Goal: Use online tool/utility: Utilize a website feature to perform a specific function

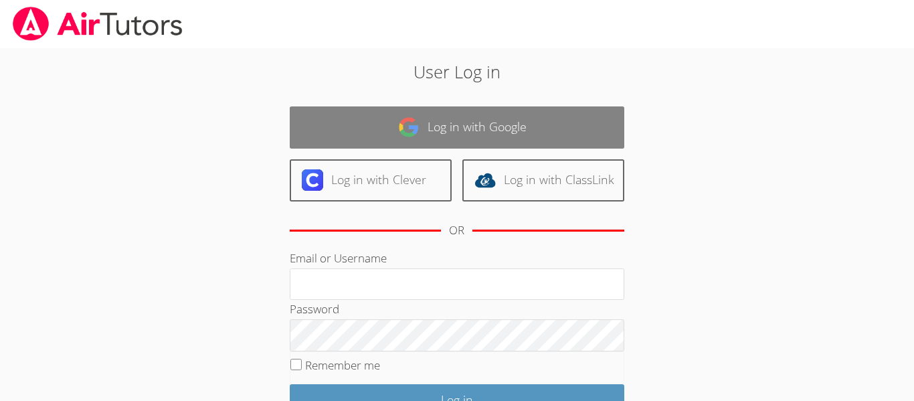
click at [518, 128] on link "Log in with Google" at bounding box center [457, 127] width 334 height 42
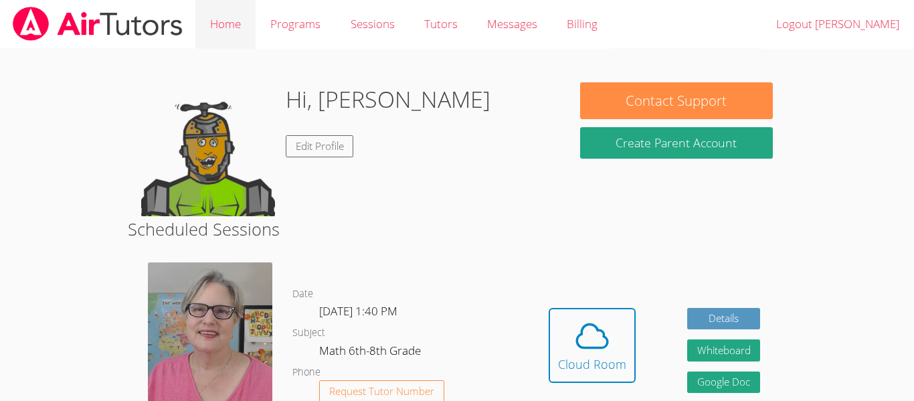
click at [215, 33] on link "Home" at bounding box center [225, 24] width 60 height 49
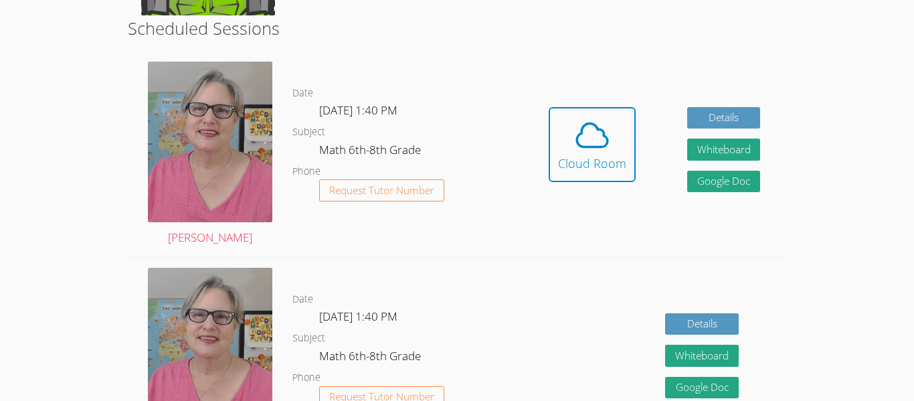
scroll to position [200, 0]
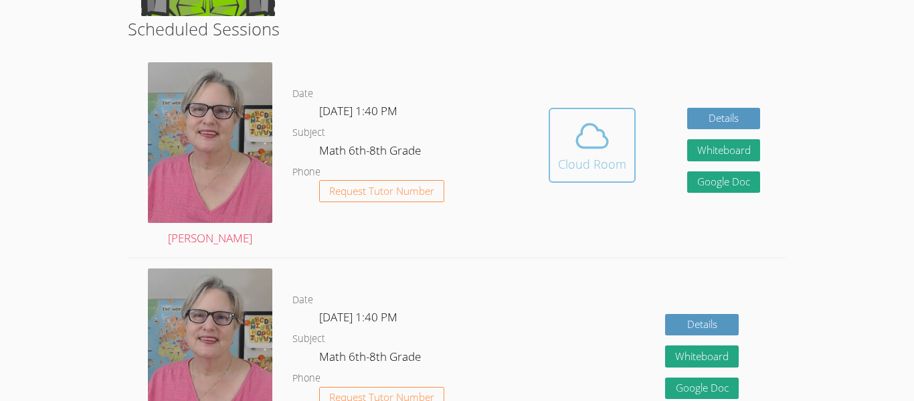
click at [601, 146] on icon at bounding box center [591, 135] width 37 height 37
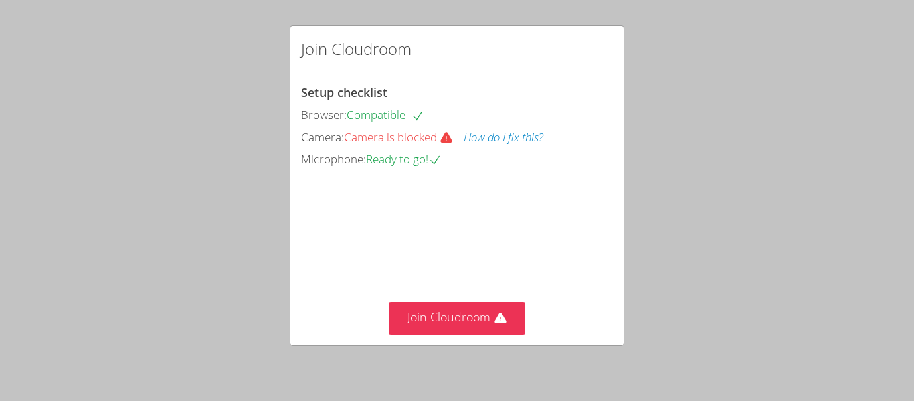
click at [483, 139] on button "How do I fix this?" at bounding box center [504, 137] width 80 height 19
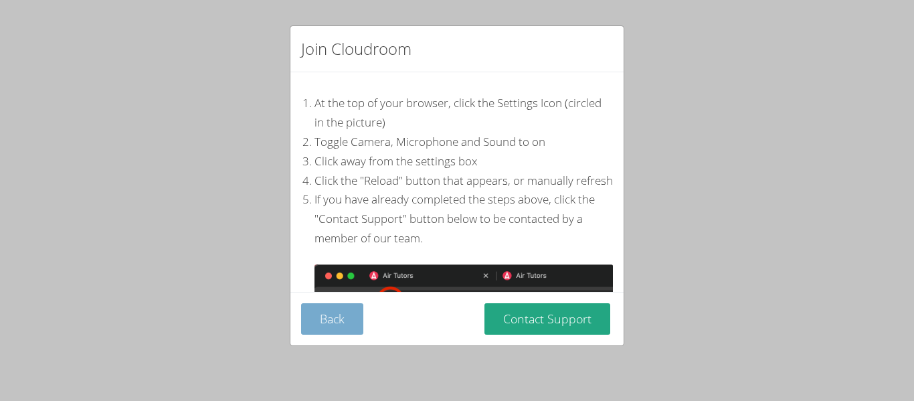
click at [333, 310] on button "Back" at bounding box center [332, 318] width 62 height 31
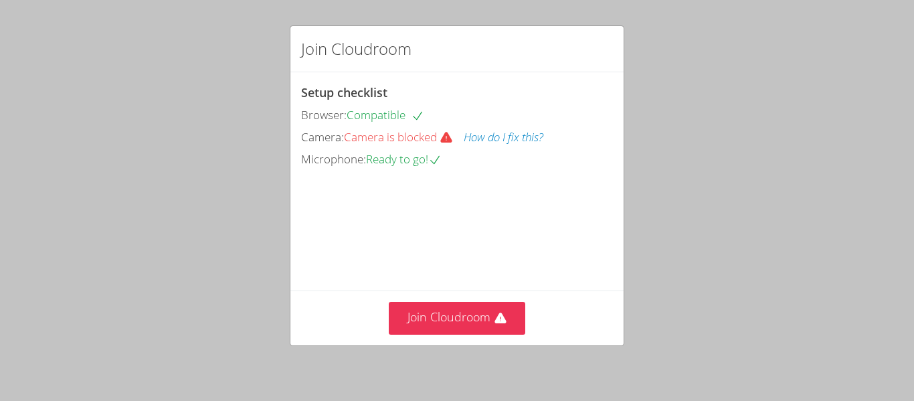
click at [12, 56] on div "Join Cloudroom Setup checklist Browser: Compatible Camera: Camera is blocked Ho…" at bounding box center [457, 200] width 914 height 401
click at [489, 322] on button "Join Cloudroom" at bounding box center [457, 318] width 137 height 33
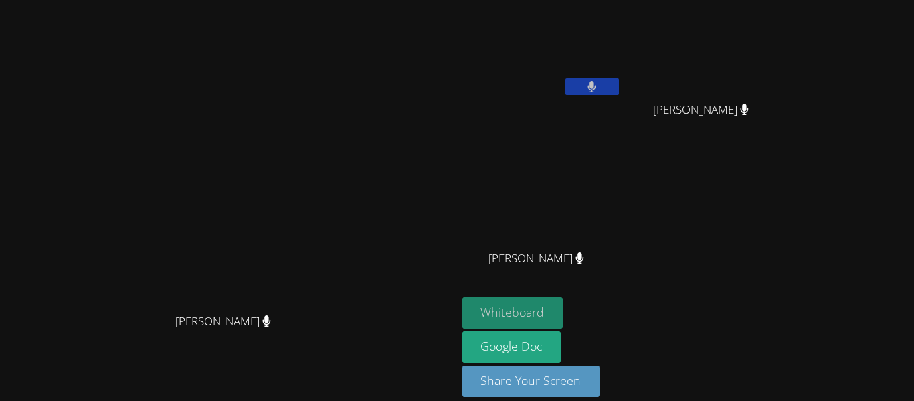
click at [563, 310] on button "Whiteboard" at bounding box center [512, 312] width 101 height 31
